Goal: Consume media (video, audio)

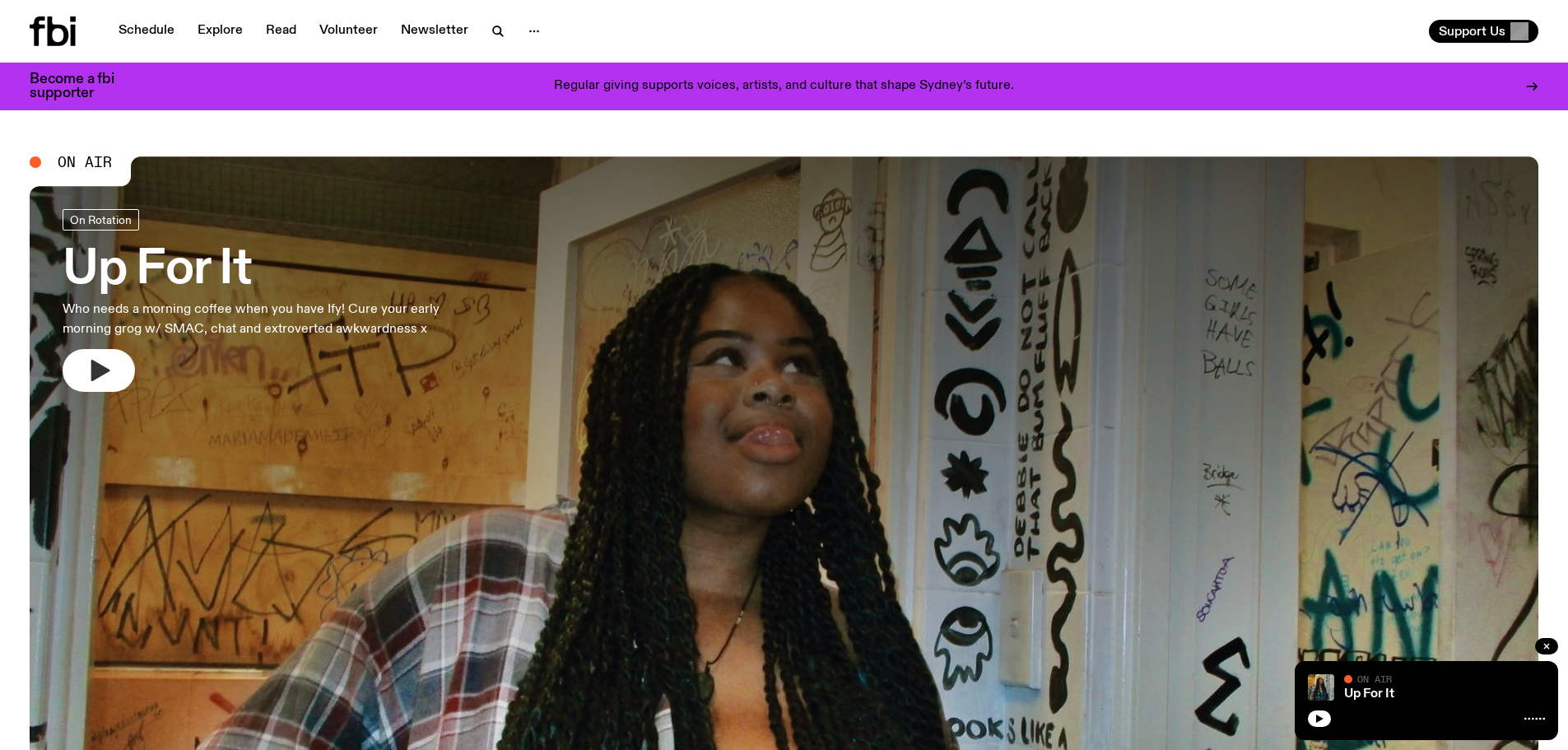
click at [108, 367] on icon "button" at bounding box center [98, 371] width 26 height 26
click at [109, 374] on icon "button" at bounding box center [98, 371] width 26 height 26
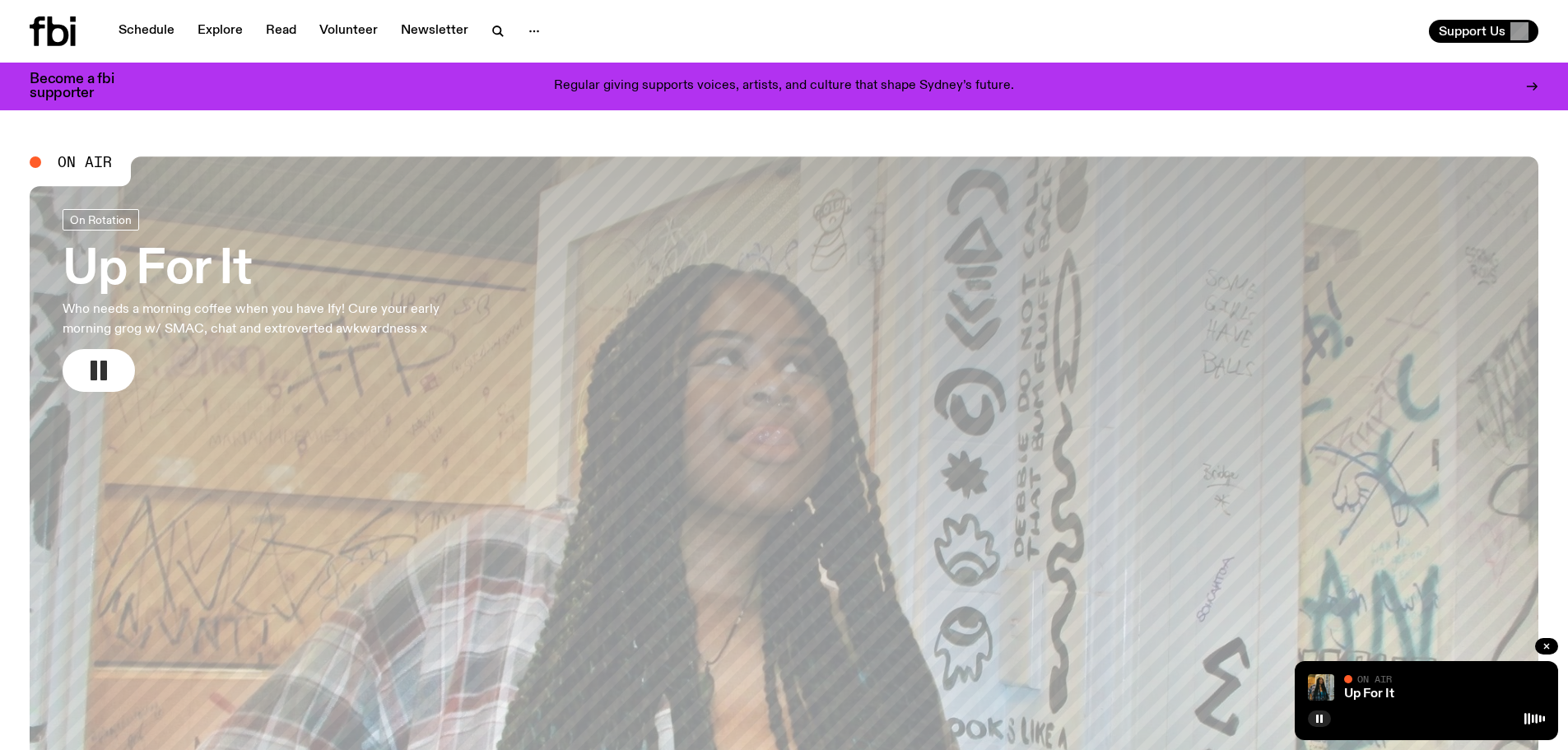
click at [115, 267] on h3 "Up For It" at bounding box center [273, 270] width 421 height 46
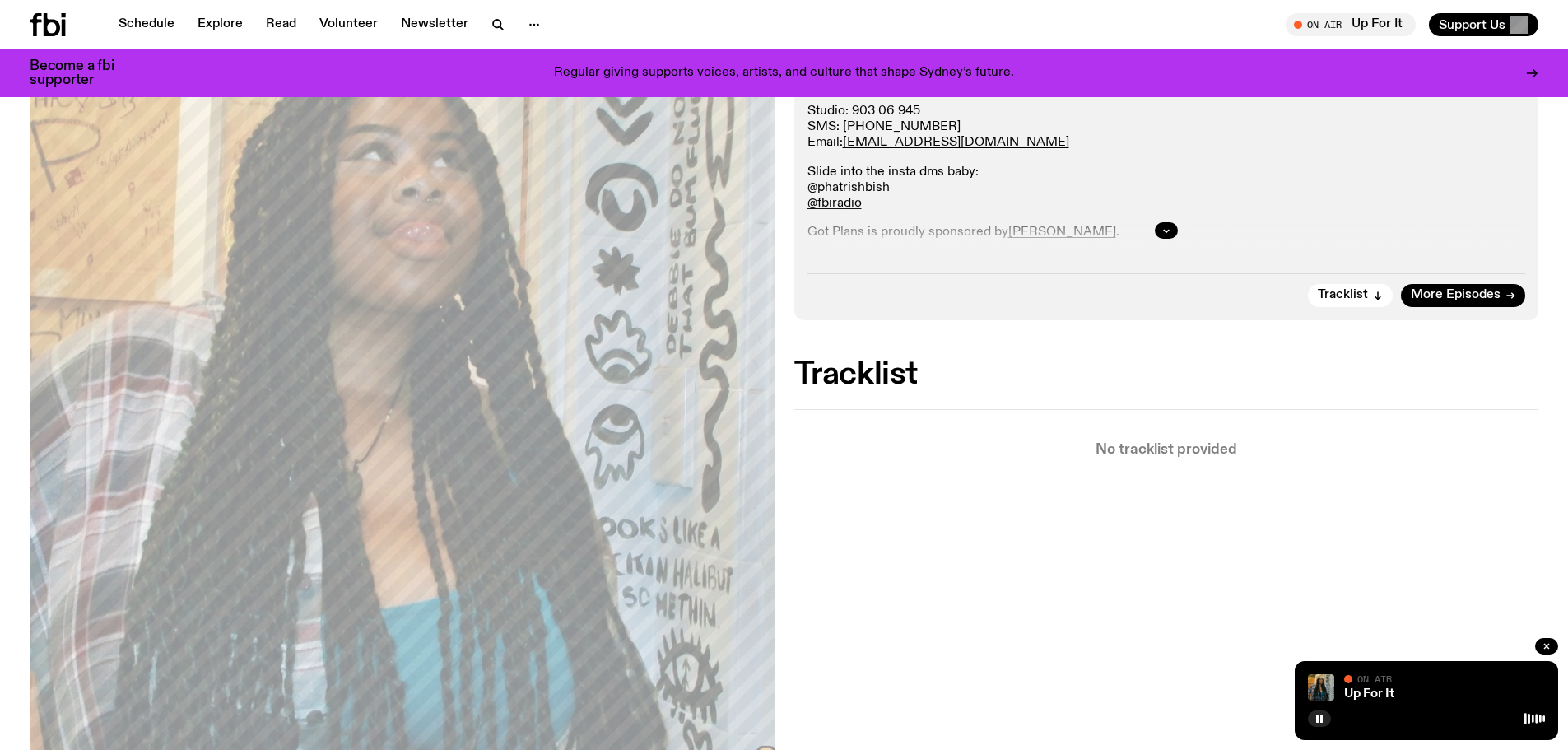
scroll to position [406, 0]
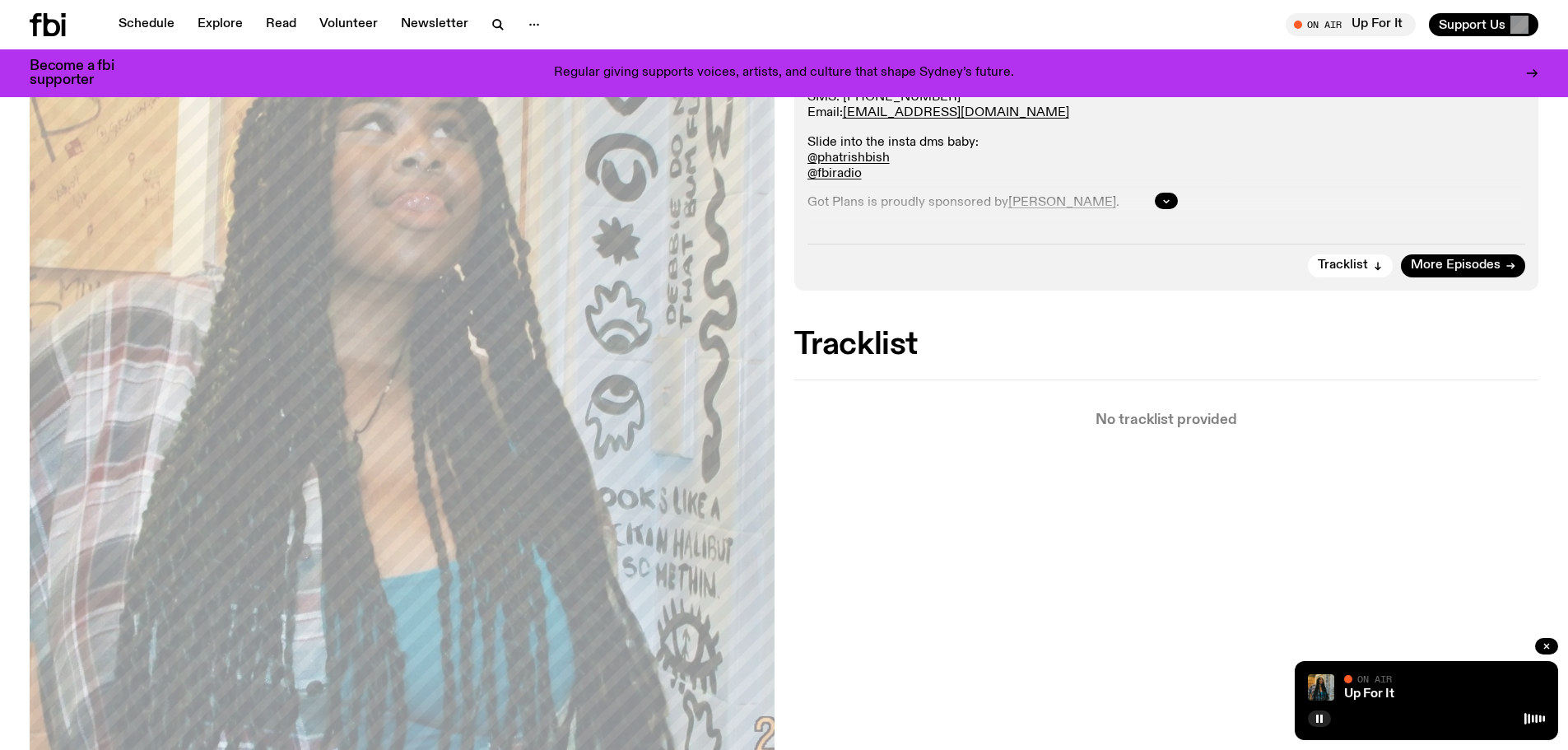
click at [46, 25] on icon at bounding box center [52, 25] width 17 height 23
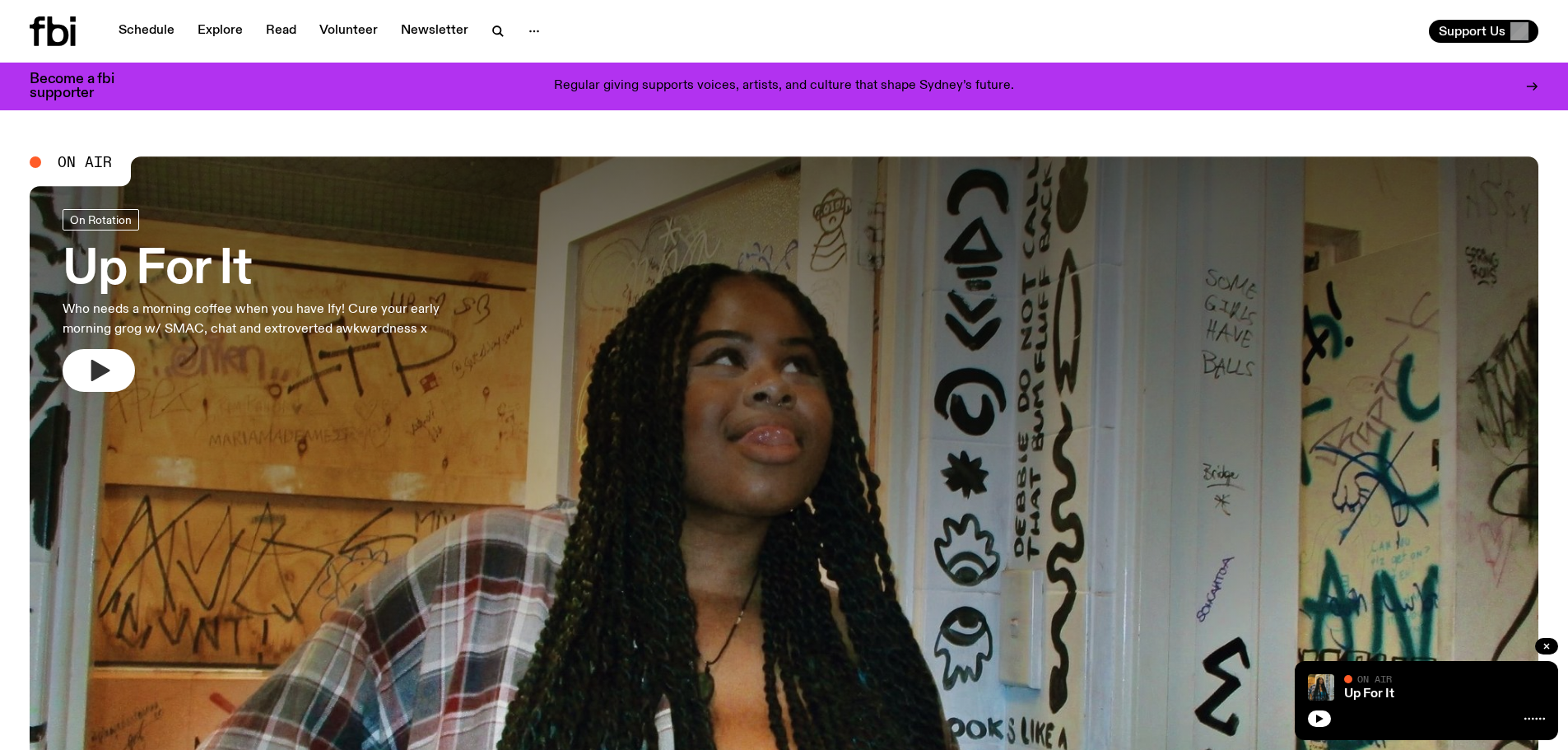
click at [104, 374] on icon "button" at bounding box center [100, 371] width 19 height 22
